Goal: Use online tool/utility: Utilize a website feature to perform a specific function

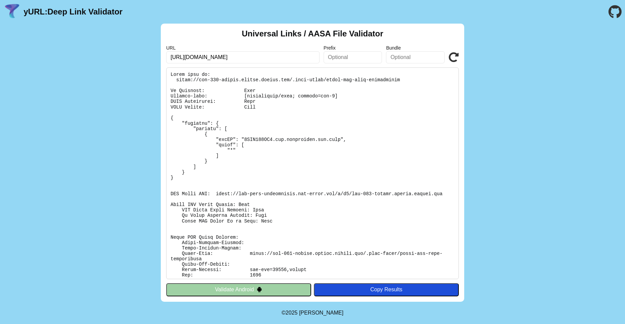
click at [454, 55] on icon at bounding box center [454, 57] width 10 height 10
